Goal: Find contact information: Find contact information

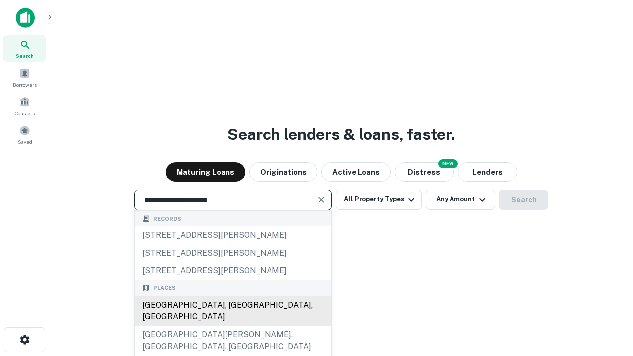
click at [233, 326] on div "Santa Monica, CA, USA" at bounding box center [233, 311] width 197 height 30
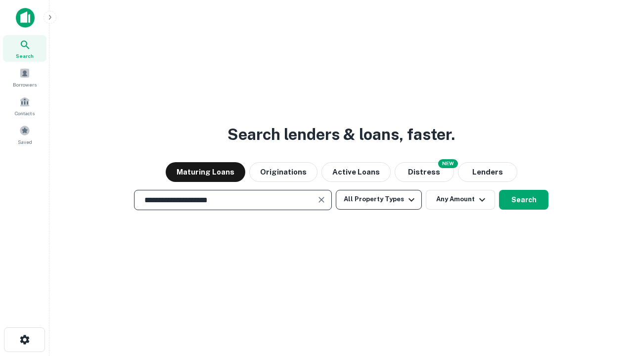
type input "**********"
click at [379, 199] on button "All Property Types" at bounding box center [379, 200] width 86 height 20
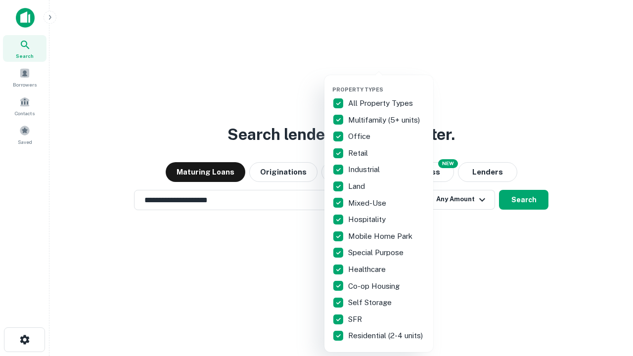
click at [387, 83] on button "button" at bounding box center [386, 83] width 109 height 0
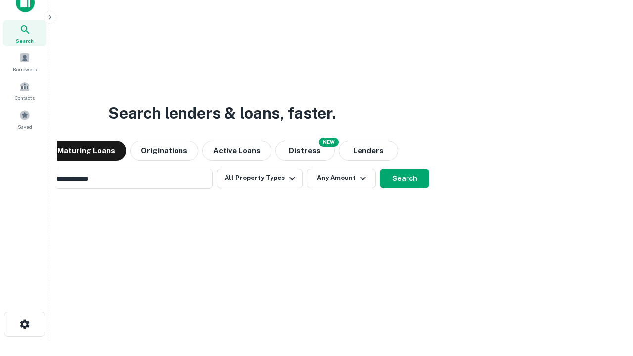
scroll to position [71, 280]
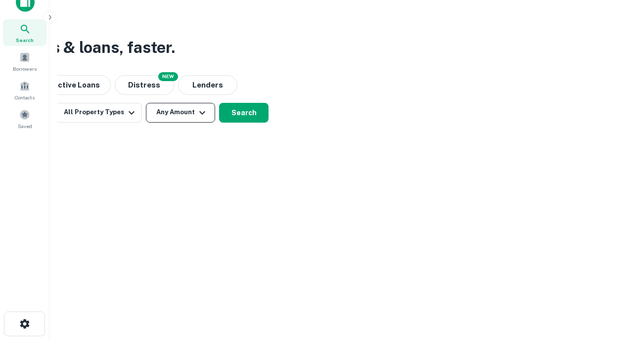
click at [181, 112] on button "Any Amount" at bounding box center [180, 113] width 69 height 20
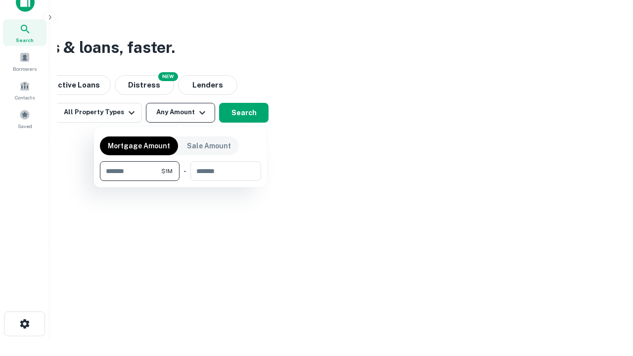
type input "*******"
click at [181, 181] on button "button" at bounding box center [180, 181] width 161 height 0
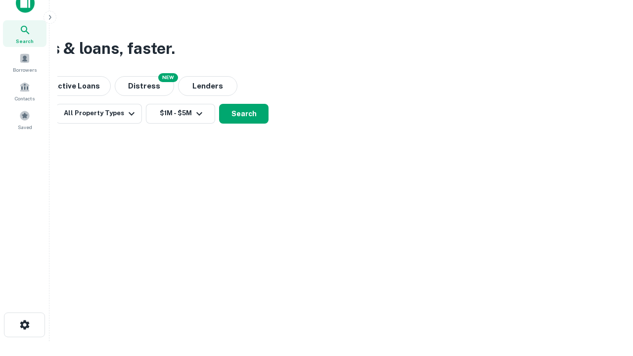
scroll to position [6, 183]
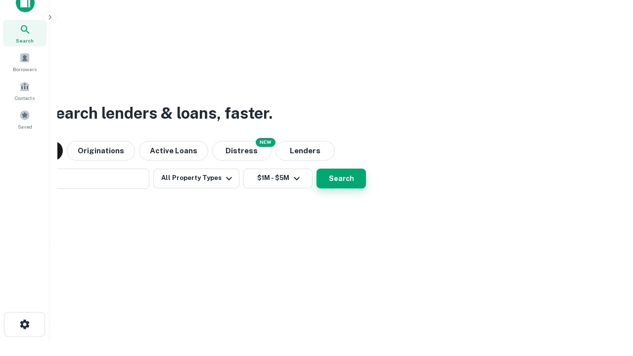
click at [317, 169] on button "Search" at bounding box center [341, 179] width 49 height 20
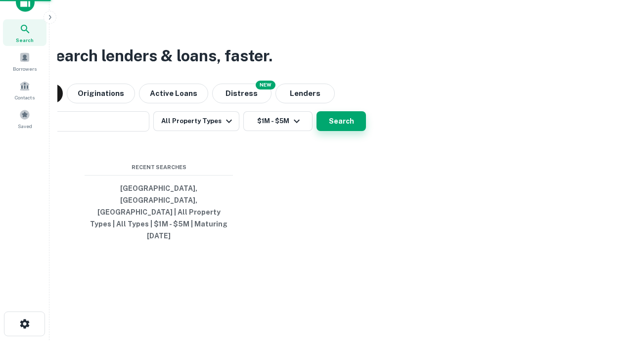
scroll to position [26, 280]
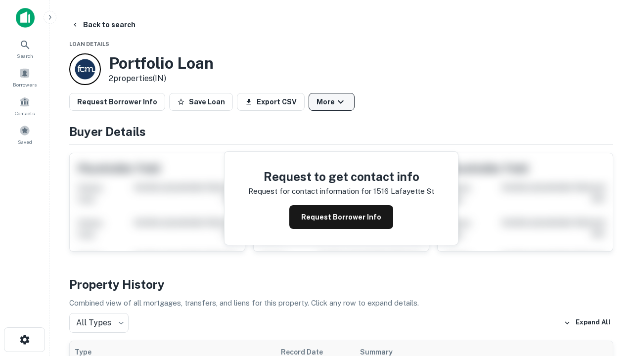
click at [331, 102] on button "More" at bounding box center [332, 102] width 46 height 18
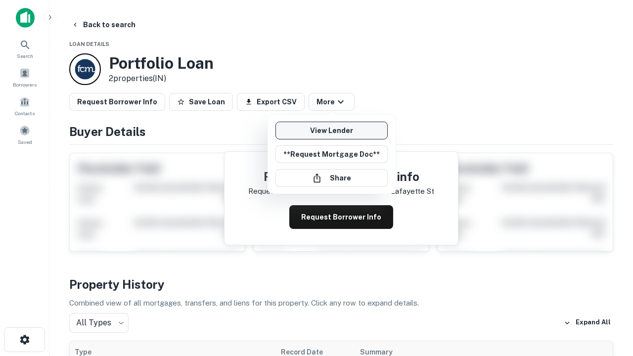
click at [331, 131] on link "View Lender" at bounding box center [332, 131] width 112 height 18
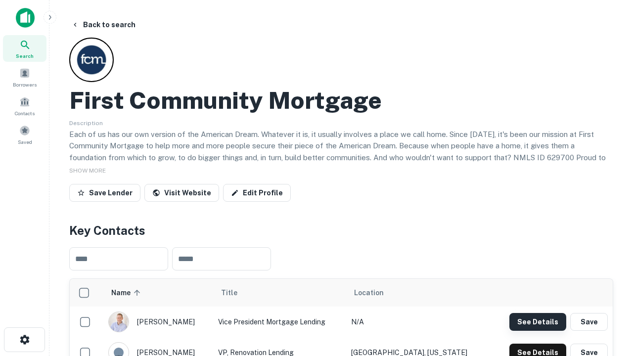
click at [538, 322] on button "See Details" at bounding box center [538, 322] width 57 height 18
click at [24, 340] on icon "button" at bounding box center [25, 340] width 12 height 12
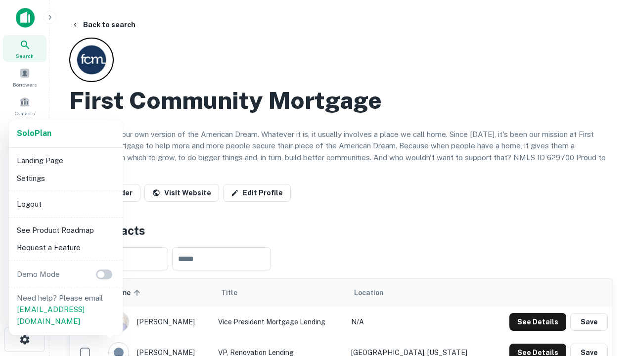
click at [65, 204] on li "Logout" at bounding box center [66, 204] width 106 height 18
